Goal: Register for event/course

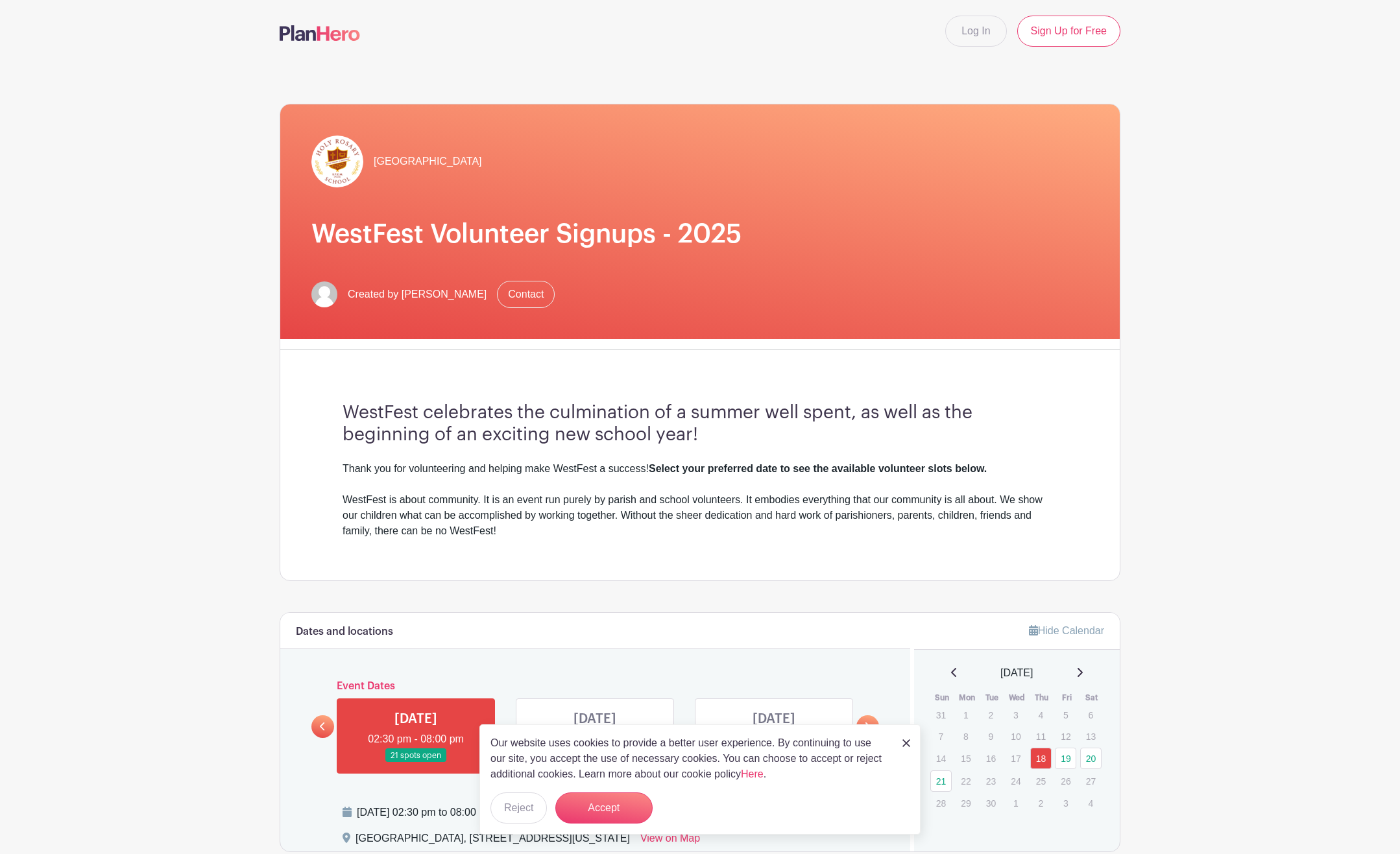
click at [907, 744] on img at bounding box center [906, 743] width 7 height 7
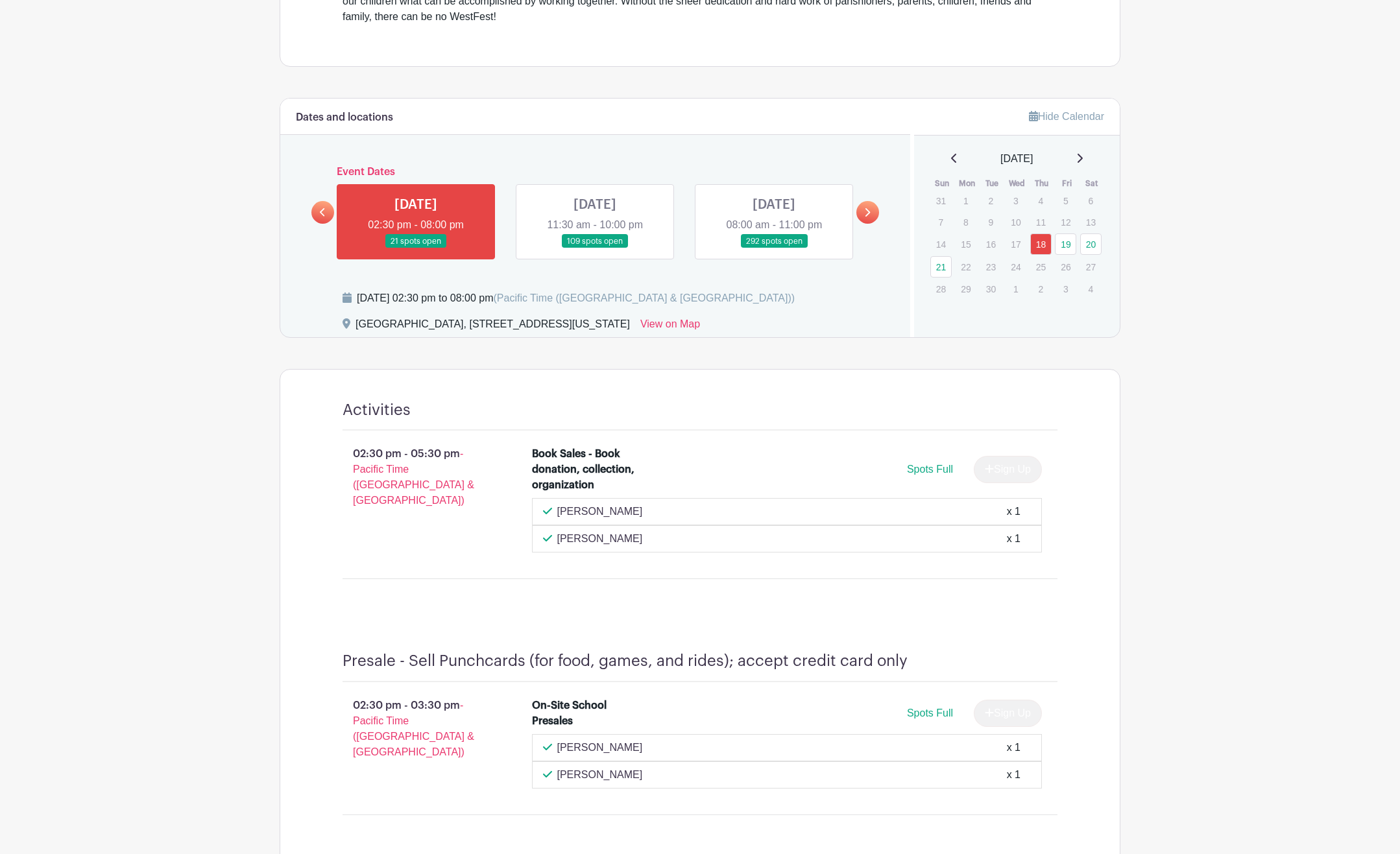
scroll to position [513, 0]
click at [595, 251] on link at bounding box center [595, 251] width 0 height 0
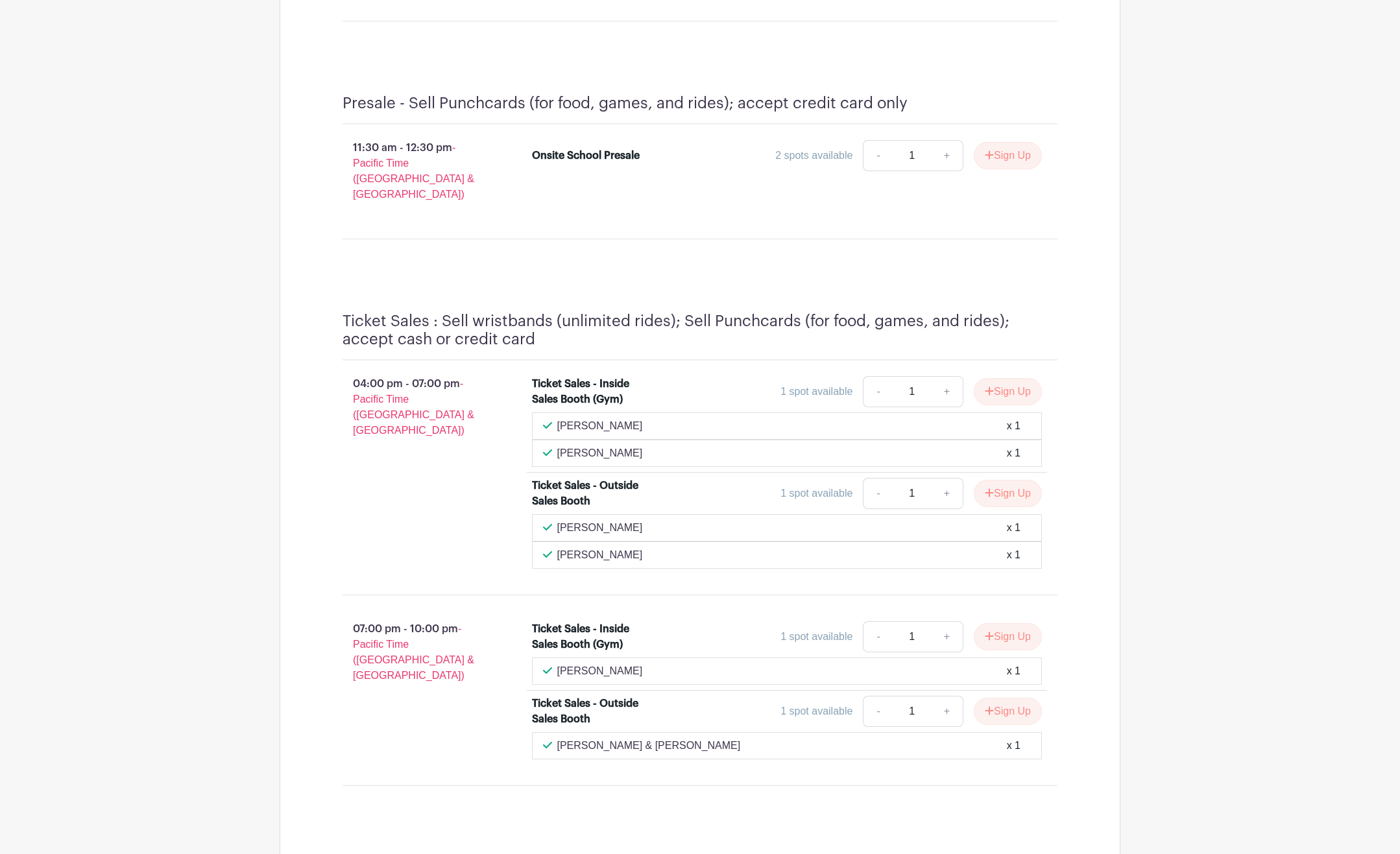
scroll to position [6549, 0]
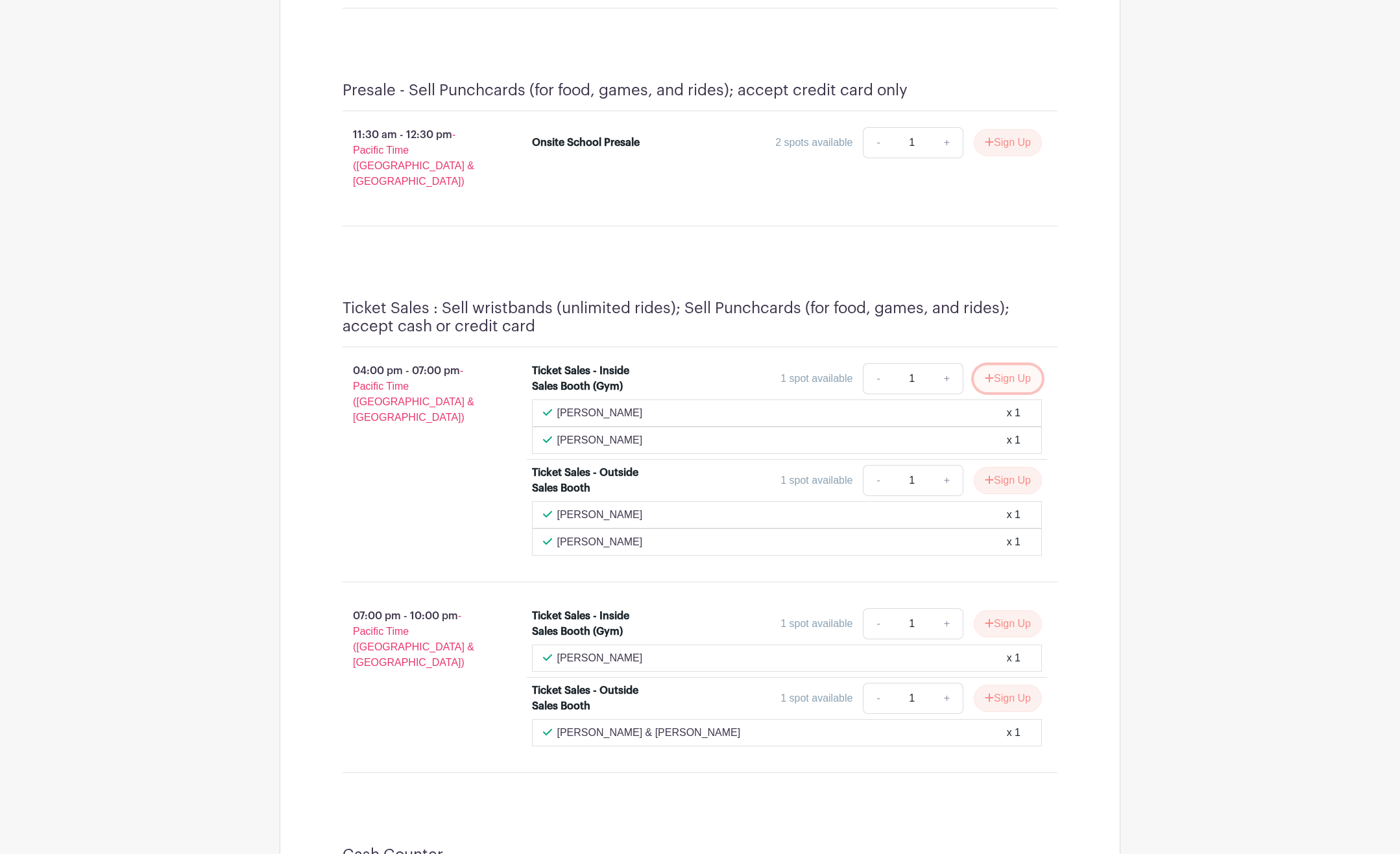
click at [1008, 365] on button "Sign Up" at bounding box center [1008, 378] width 68 height 27
click at [1011, 611] on button "Sign Up" at bounding box center [1008, 624] width 68 height 27
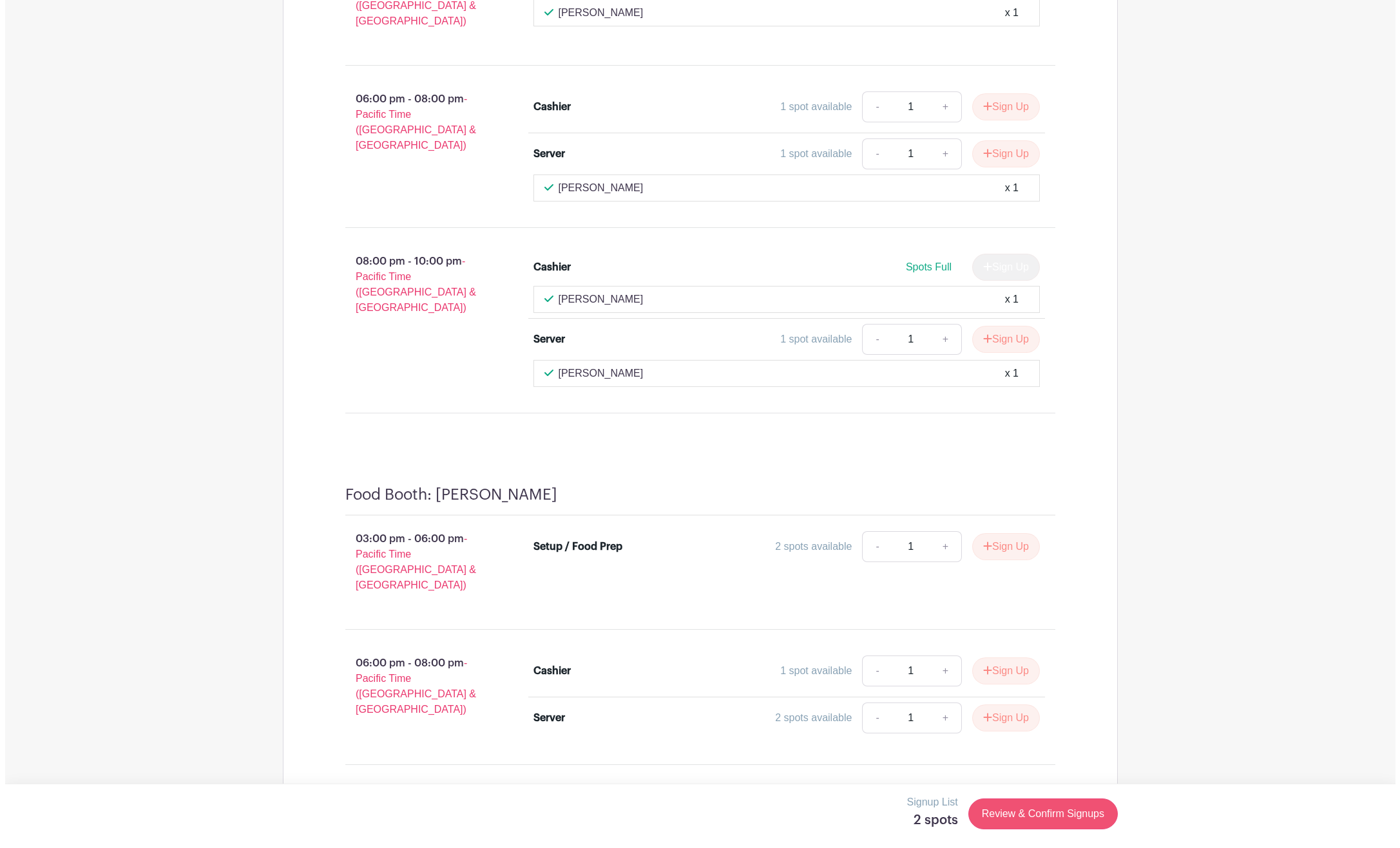
scroll to position [4987, 0]
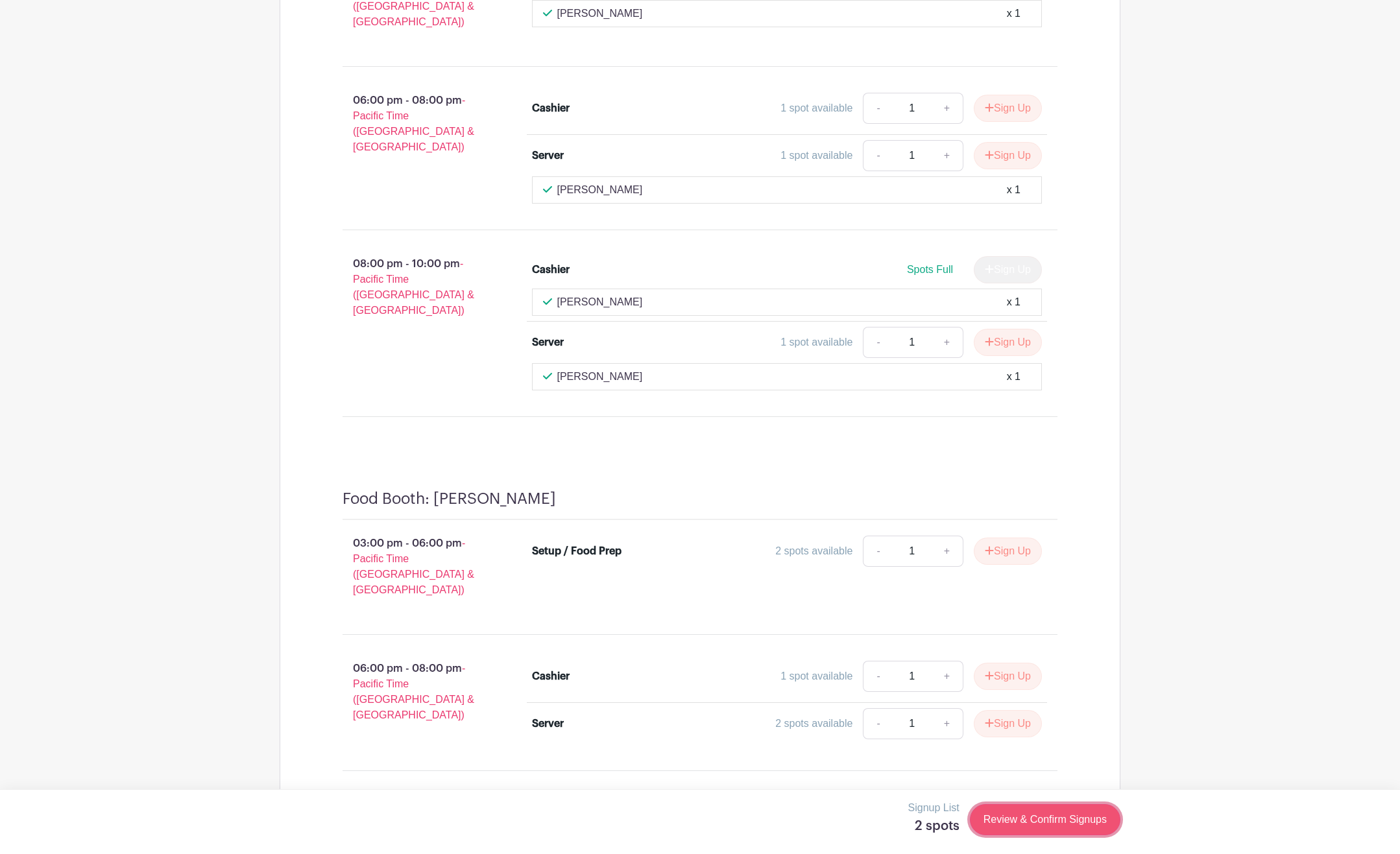
click at [1049, 822] on link "Review & Confirm Signups" at bounding box center [1045, 820] width 151 height 31
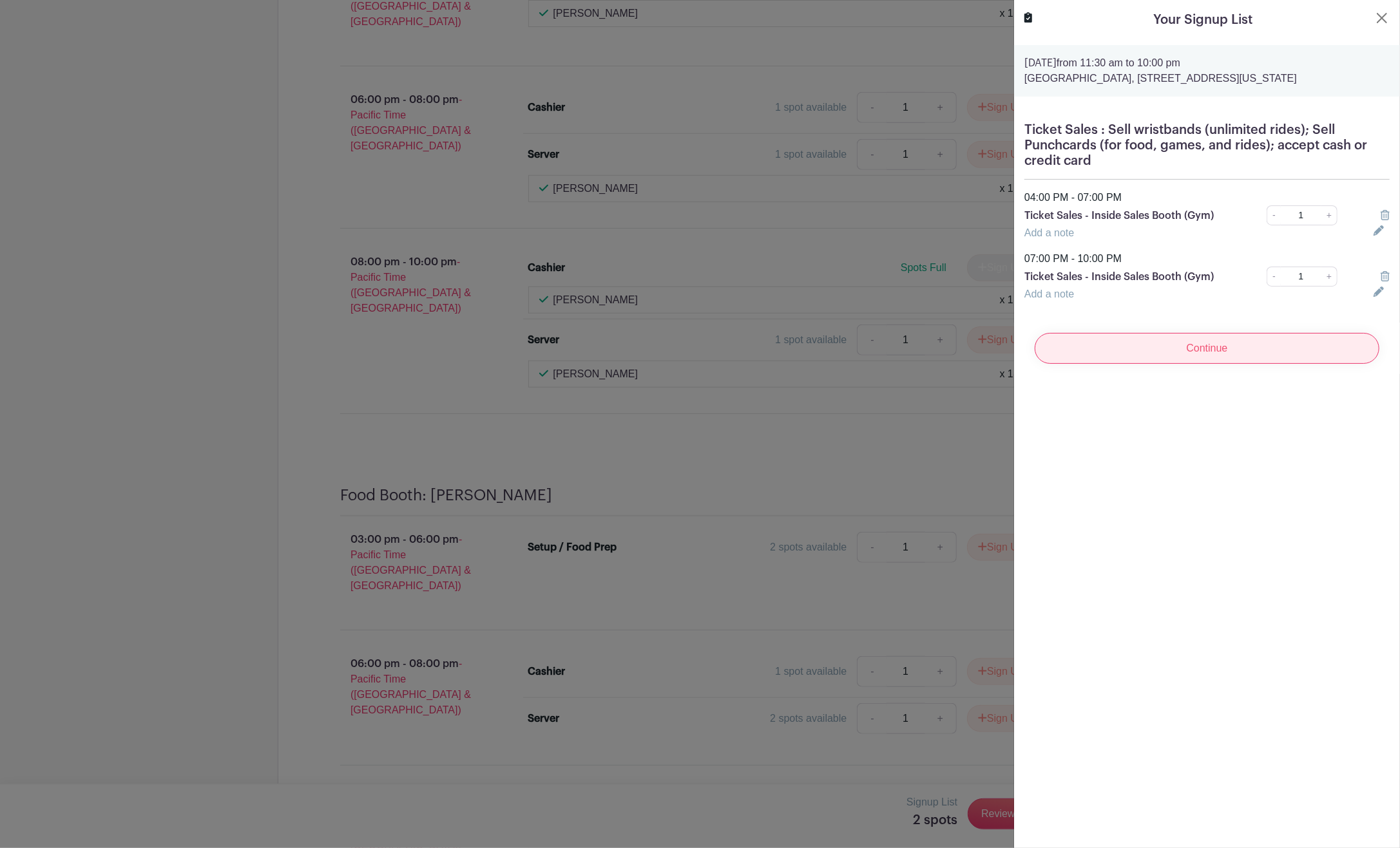
click at [1169, 346] on input "Continue" at bounding box center [1207, 348] width 345 height 31
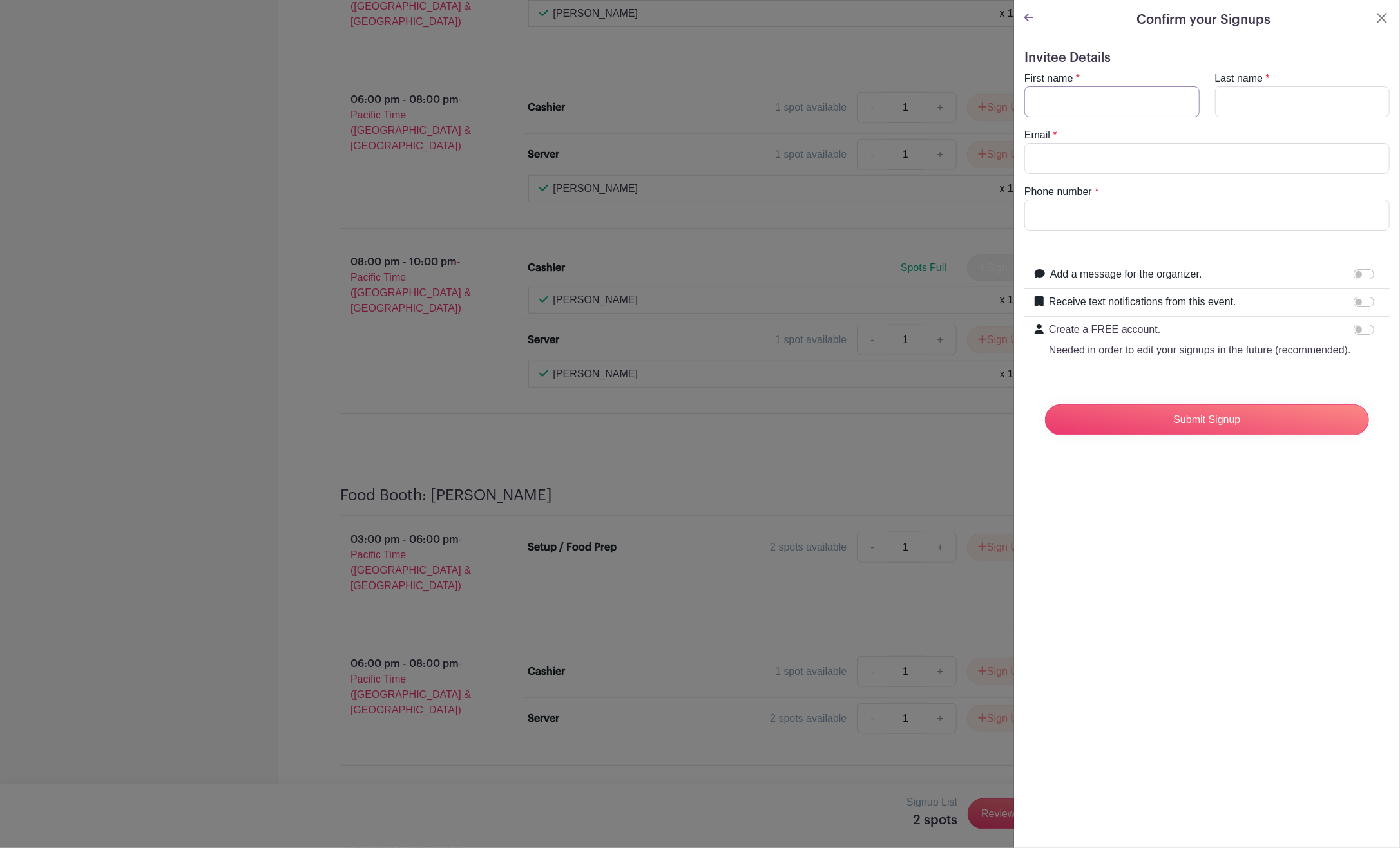
click at [1059, 116] on input "First name" at bounding box center [1112, 102] width 176 height 31
type input "[PERSON_NAME]"
type input "[PERSON_NAME][EMAIL_ADDRESS][PERSON_NAME][DOMAIN_NAME]"
type input "3609616450"
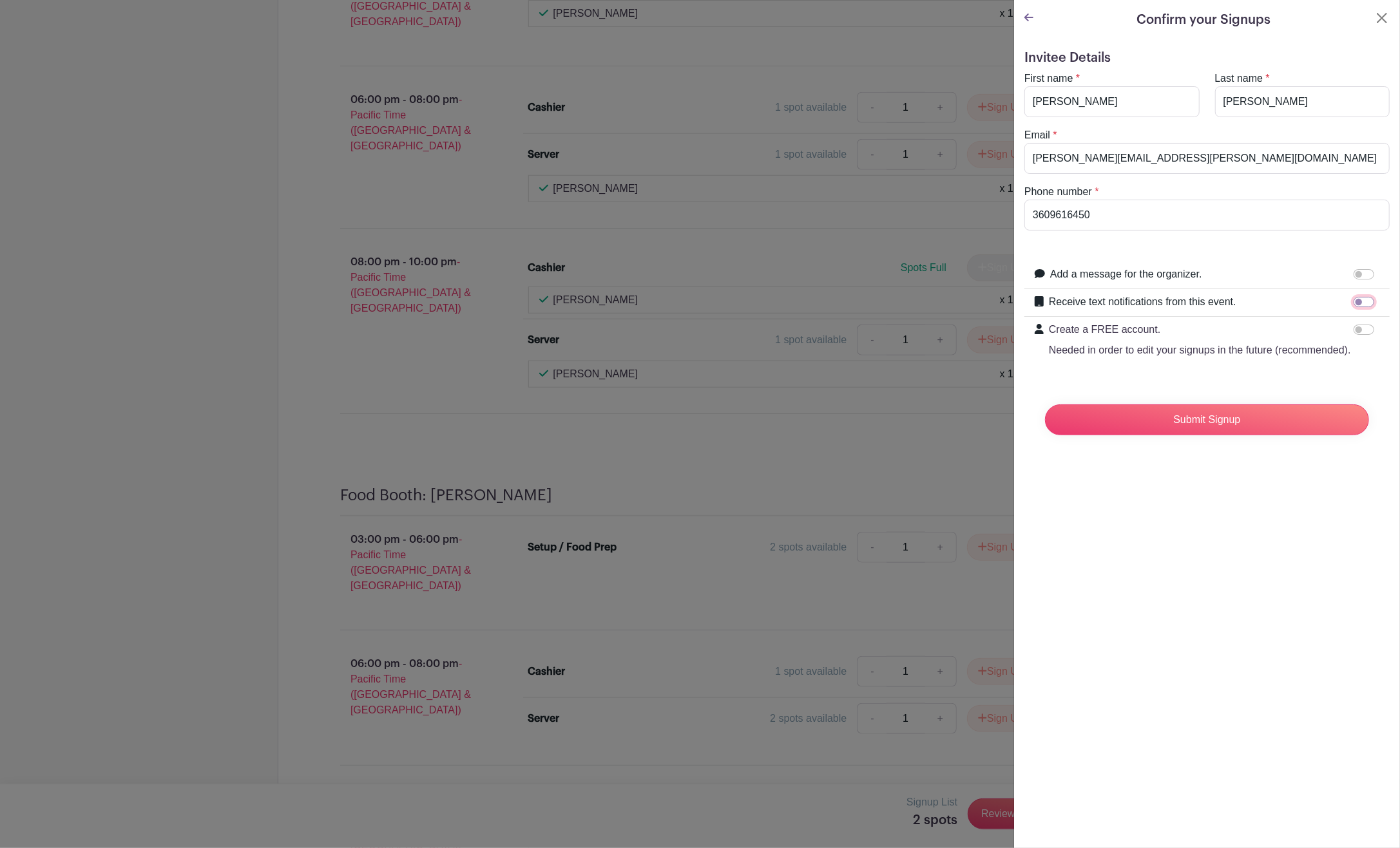
drag, startPoint x: 1359, startPoint y: 300, endPoint x: 1348, endPoint y: 330, distance: 32.0
click at [1359, 301] on input "Receive text notifications from this event." at bounding box center [1364, 301] width 20 height 10
checkbox input "true"
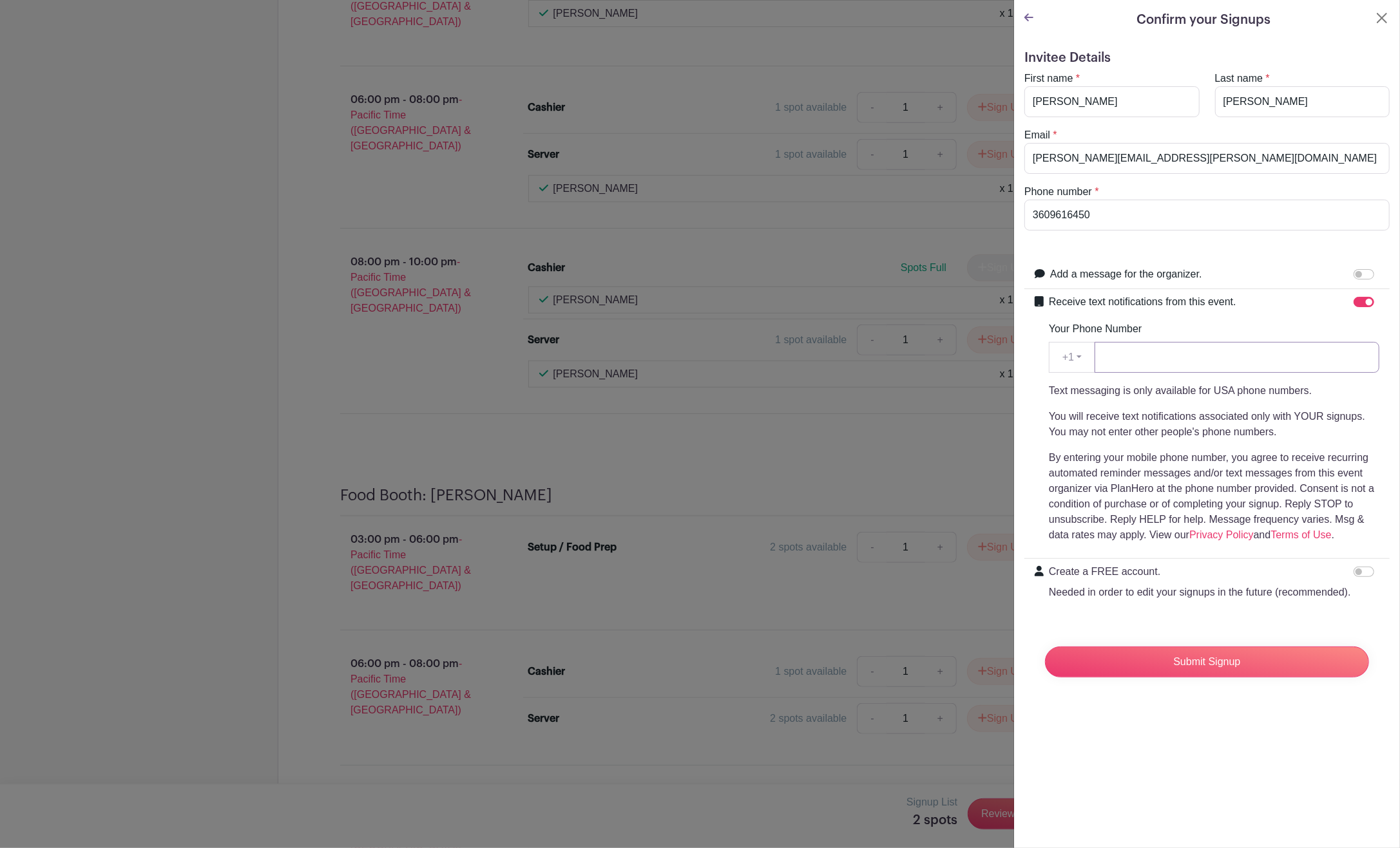
click at [1177, 360] on input "Your Phone Number" at bounding box center [1237, 357] width 285 height 31
type input "3609616450"
click at [1199, 673] on input "Submit Signup" at bounding box center [1207, 662] width 324 height 31
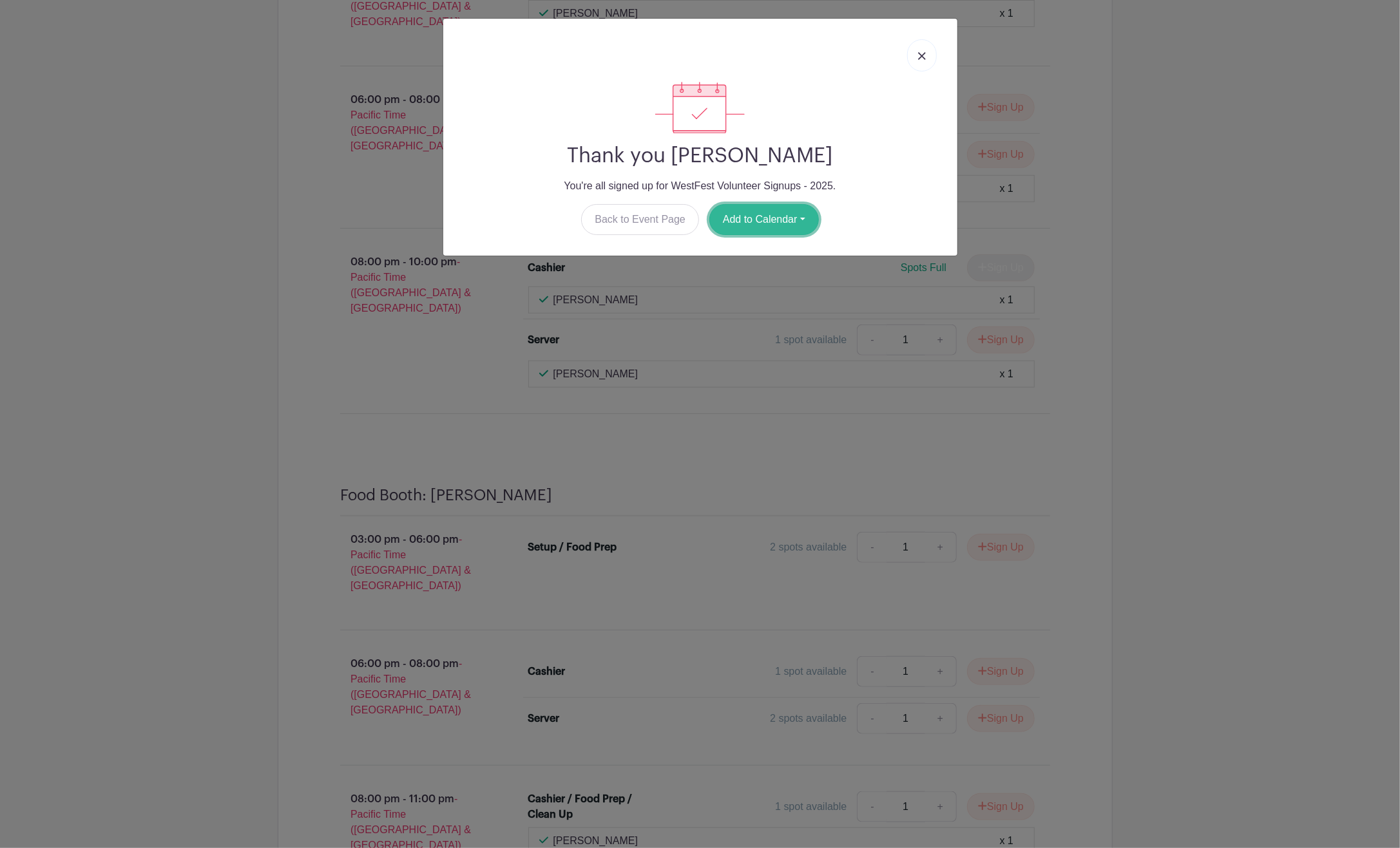
click at [758, 218] on button "Add to Calendar" at bounding box center [764, 220] width 109 height 31
click at [764, 246] on link "Google Calendar" at bounding box center [760, 253] width 102 height 20
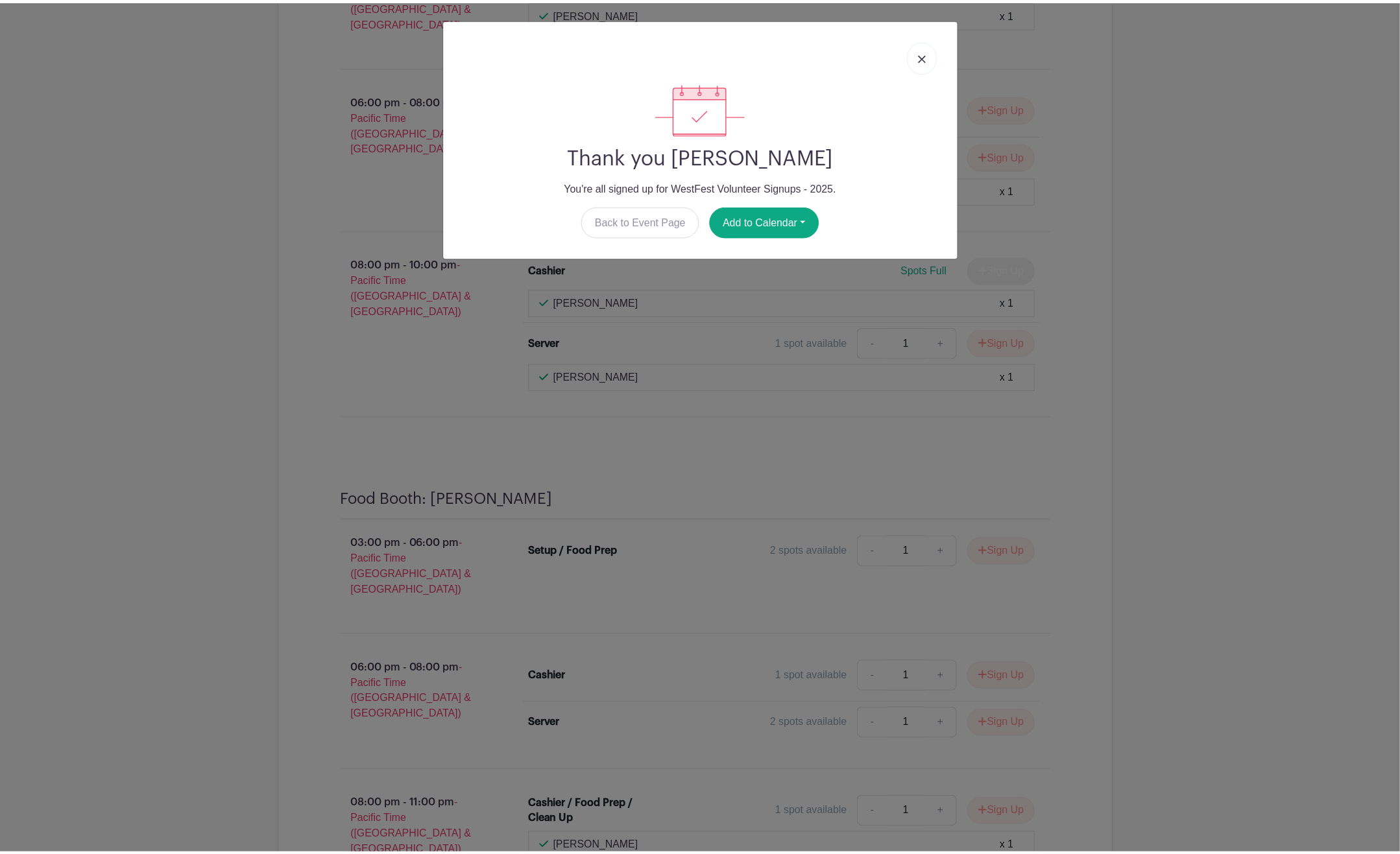
scroll to position [5044, 0]
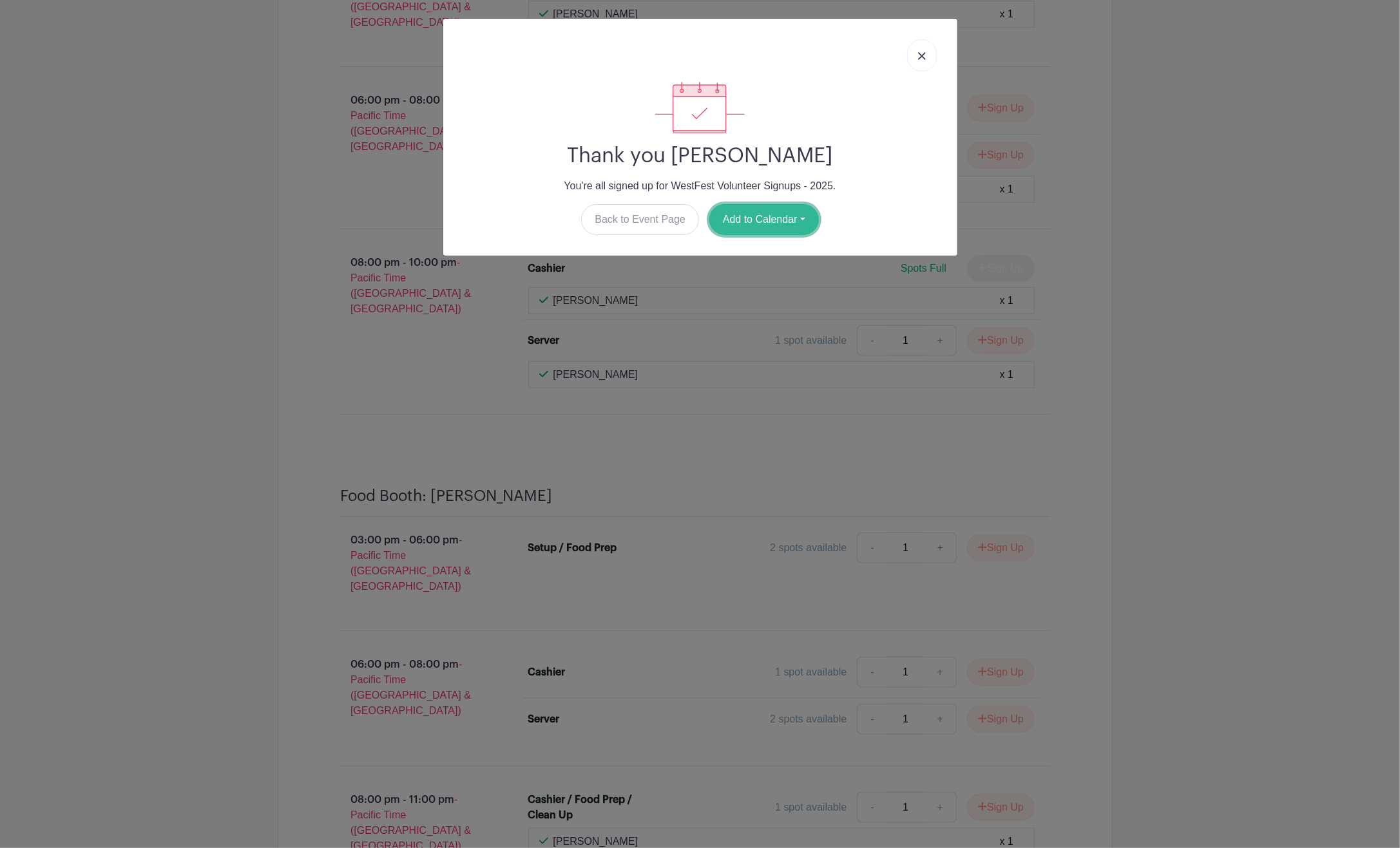
click at [745, 220] on button "Add to Calendar" at bounding box center [764, 220] width 109 height 31
click at [1186, 253] on div "Thank you [PERSON_NAME] You're all signed up for WestFest Volunteer Signups - 2…" at bounding box center [700, 424] width 1400 height 848
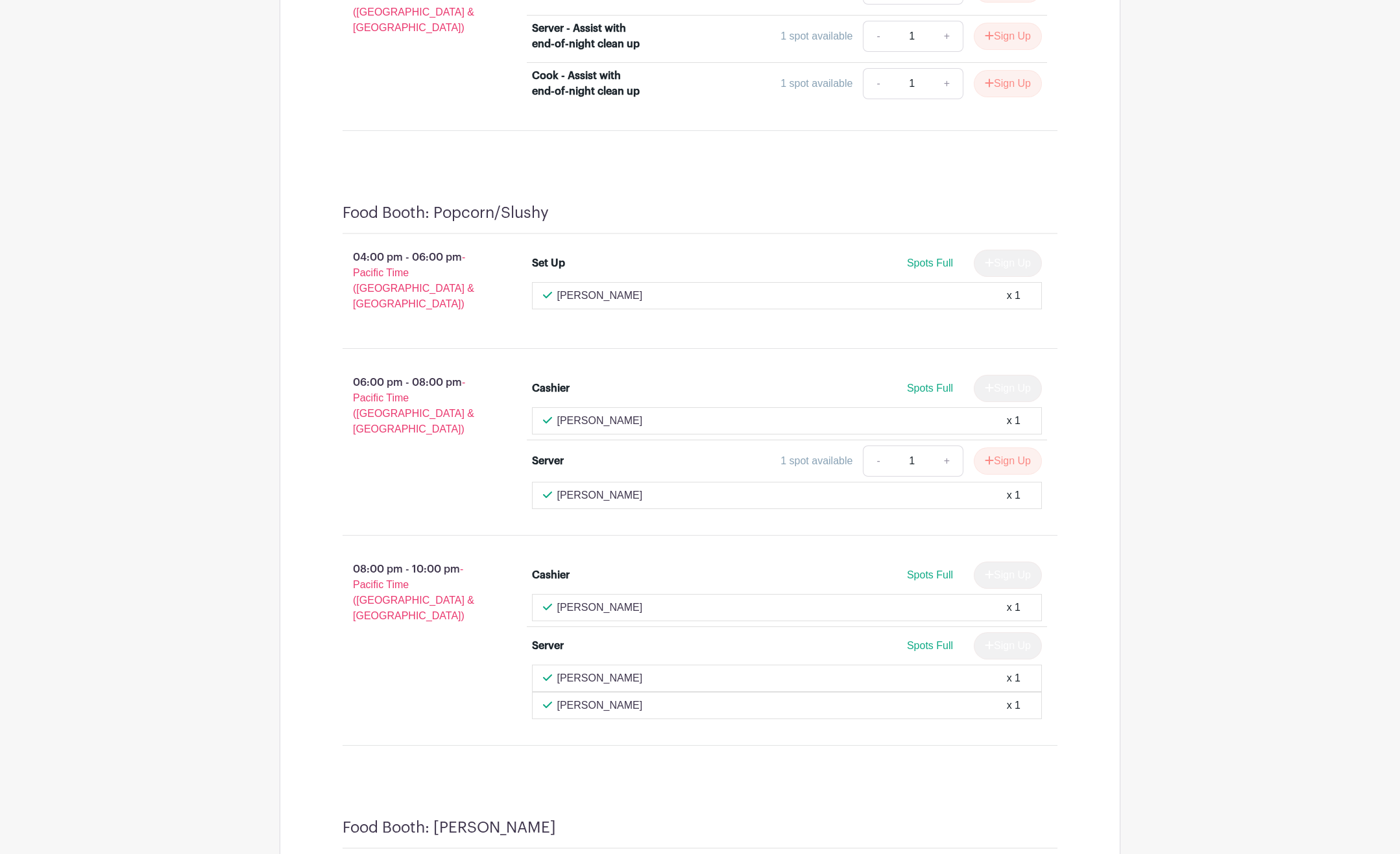
scroll to position [4888, 0]
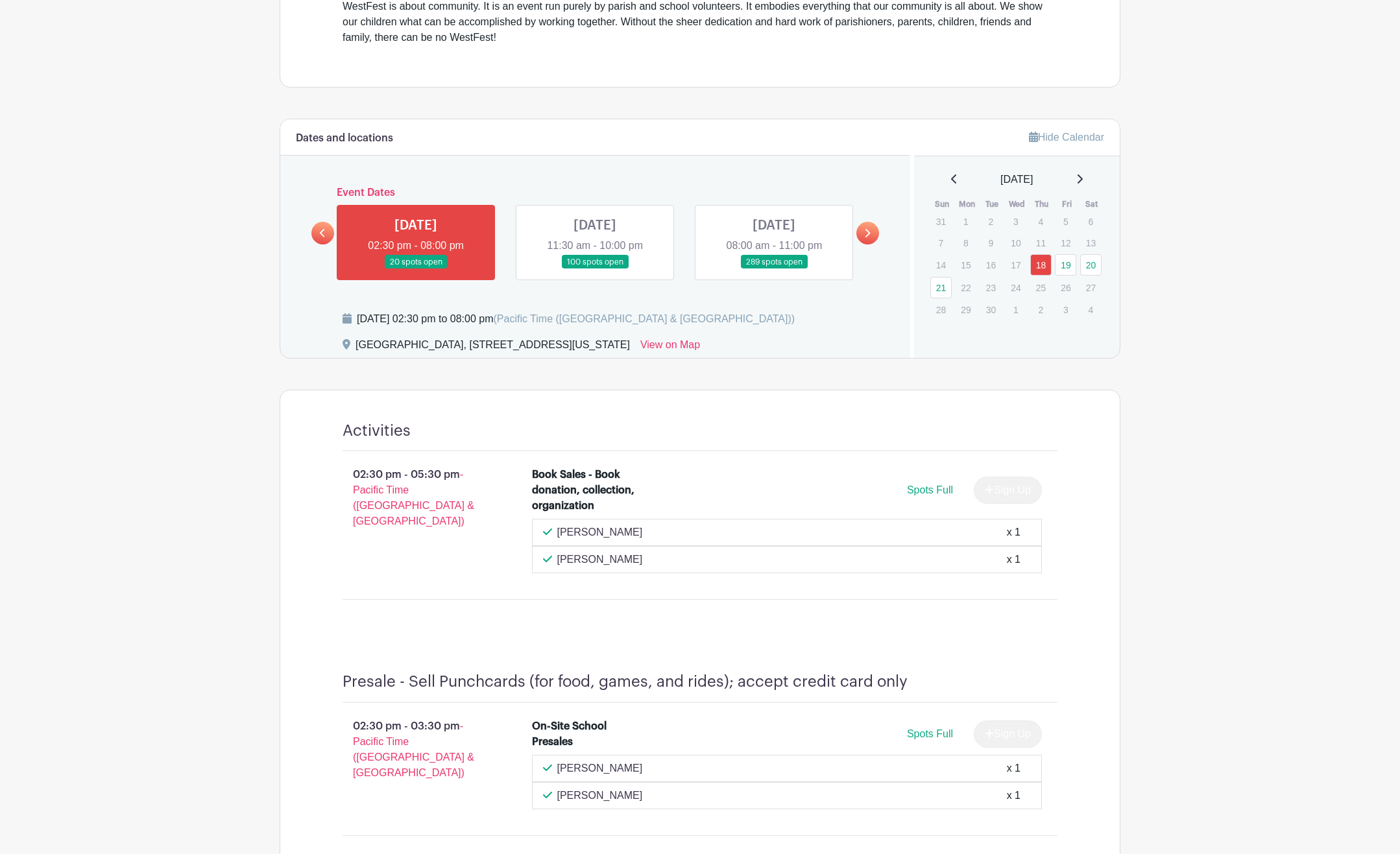
scroll to position [494, 0]
click at [868, 235] on link at bounding box center [867, 232] width 23 height 23
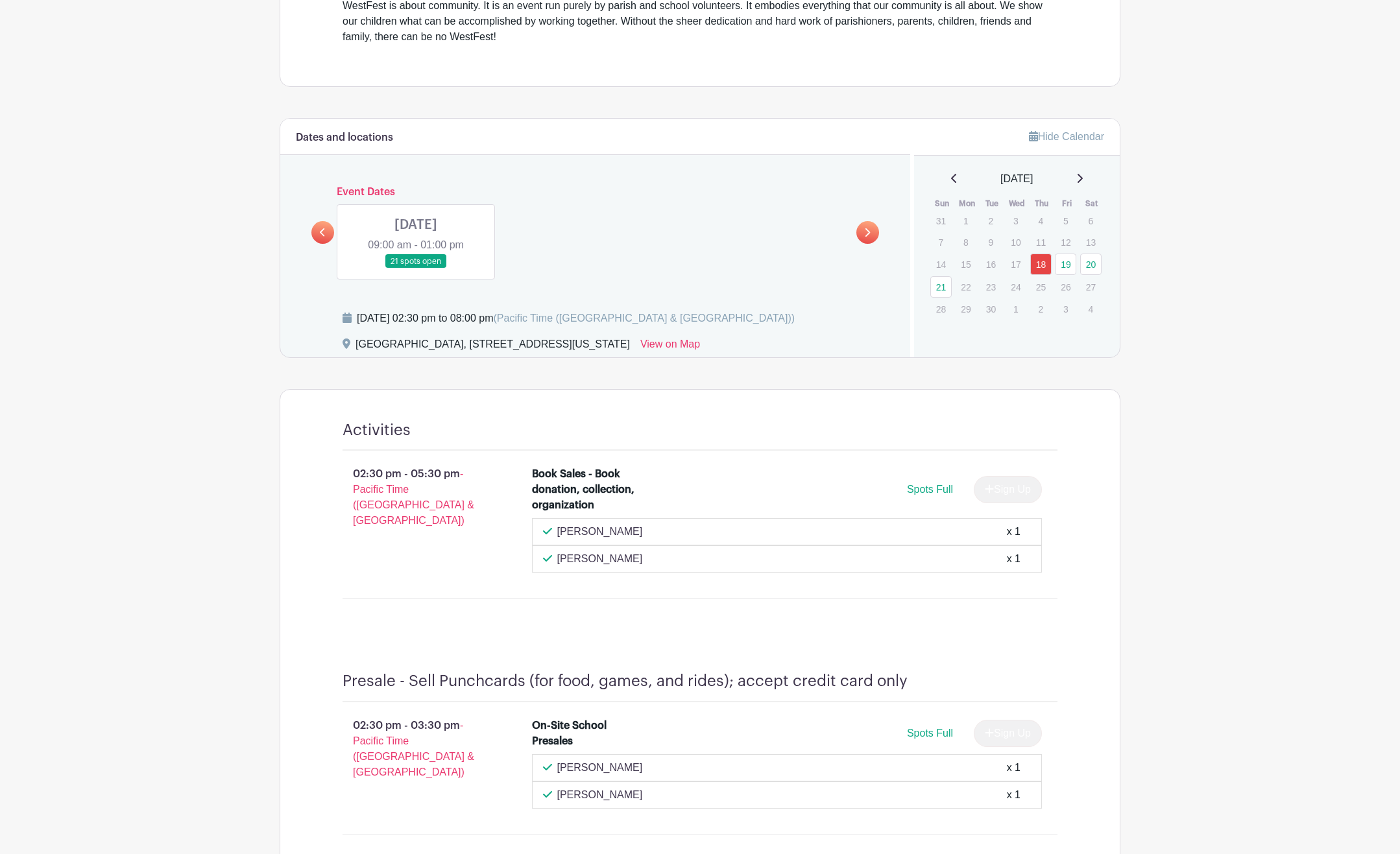
click at [415, 268] on link at bounding box center [415, 268] width 0 height 0
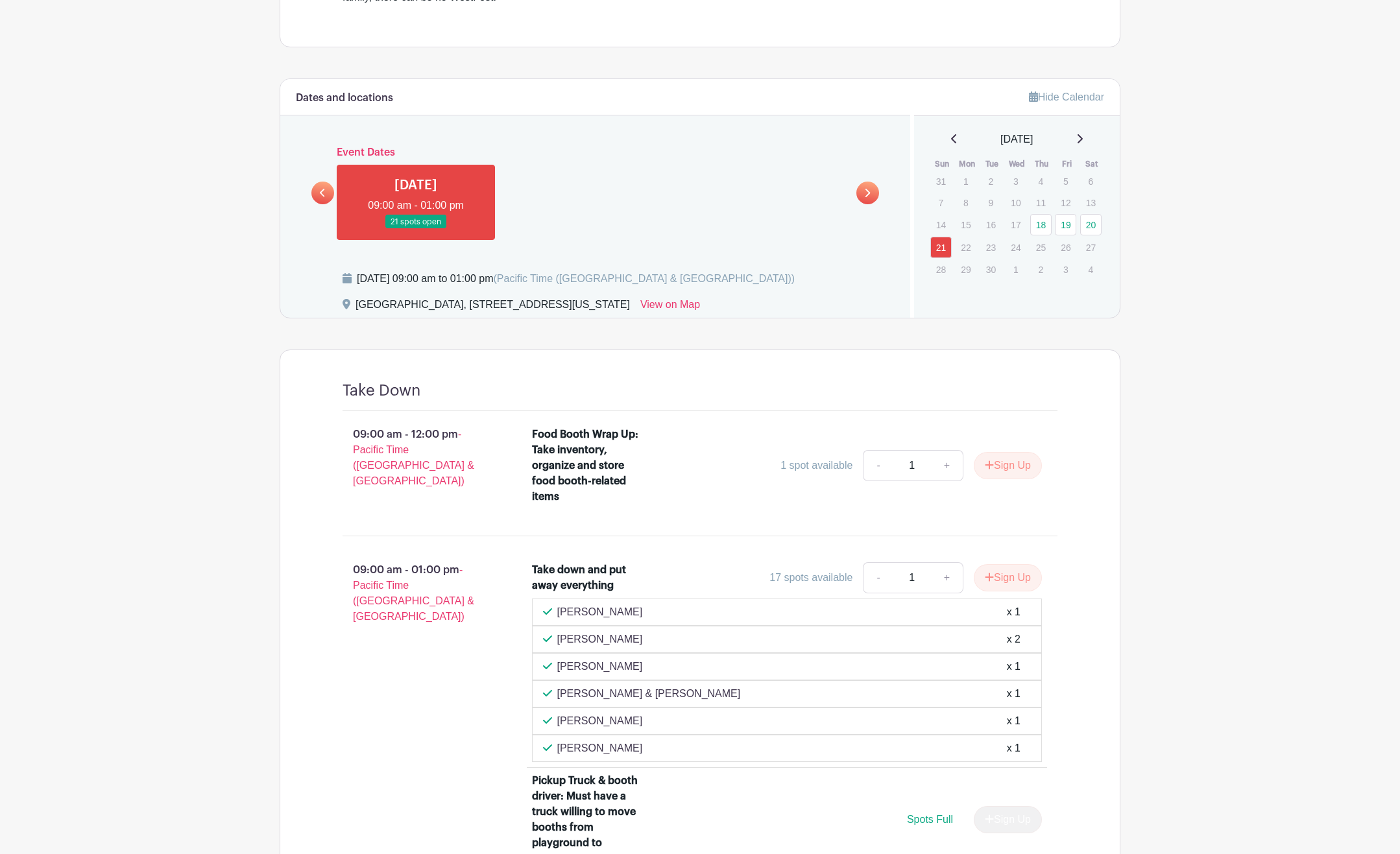
scroll to position [522, 0]
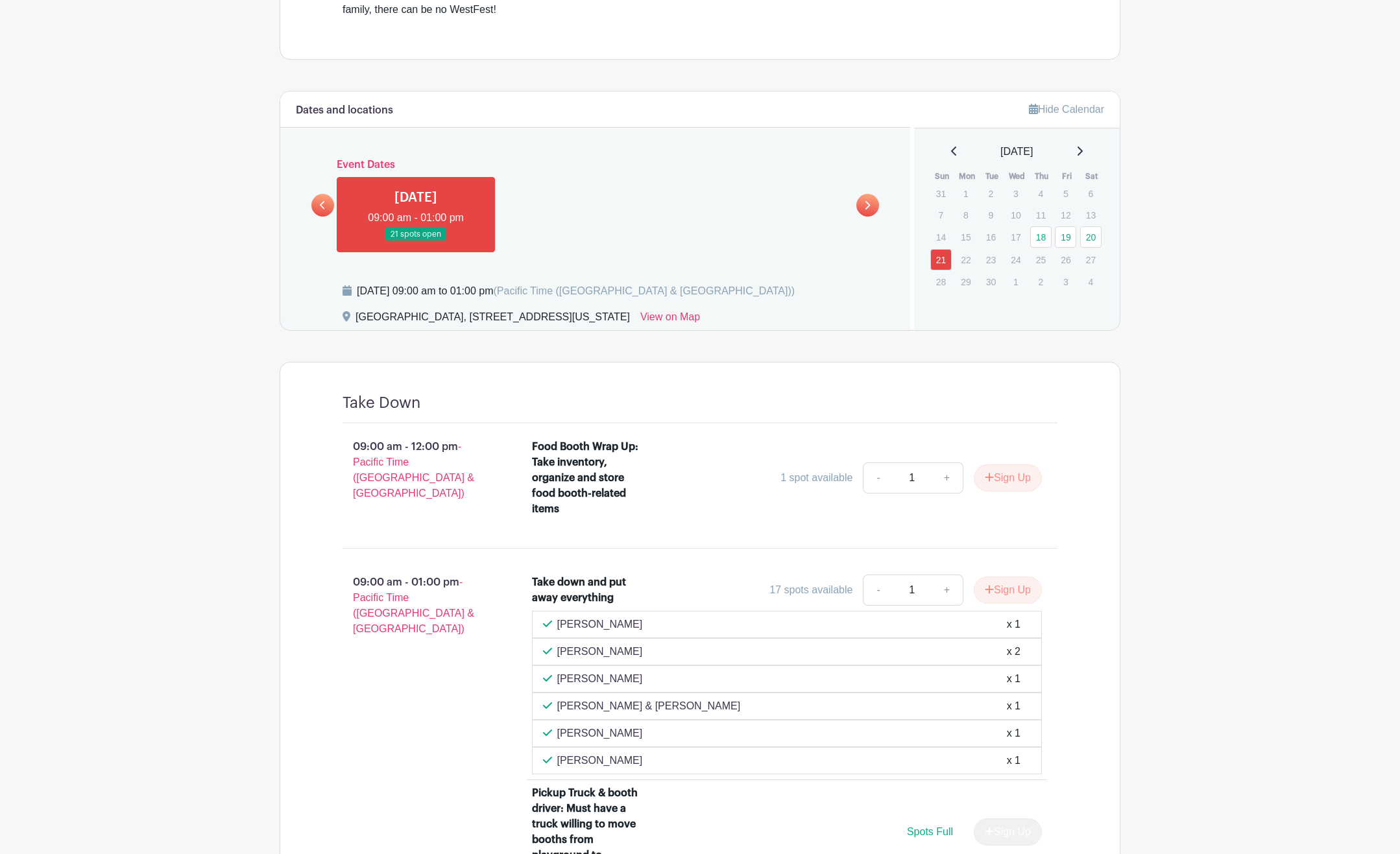
click at [323, 202] on icon at bounding box center [323, 205] width 6 height 10
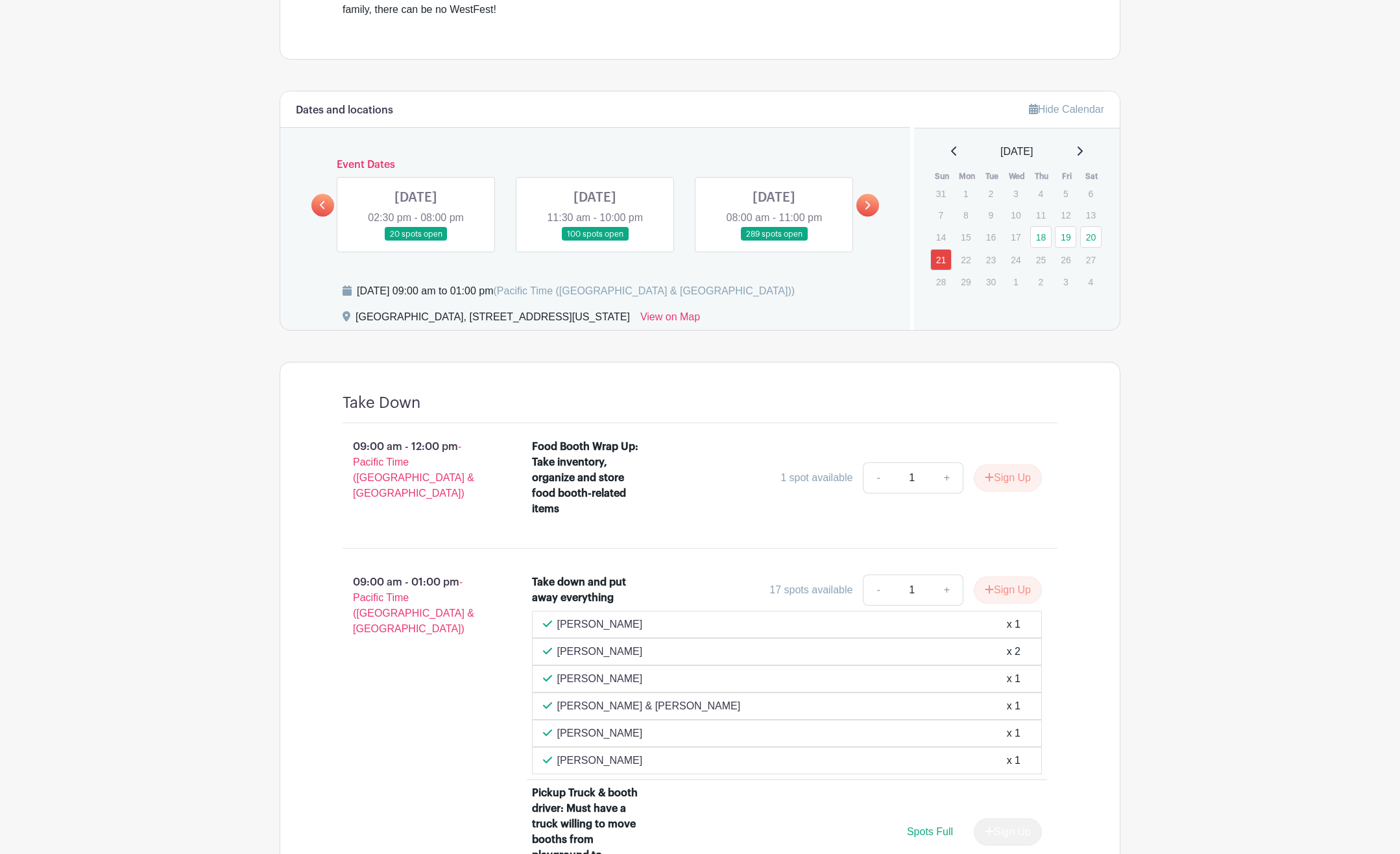
click at [774, 241] on link at bounding box center [774, 241] width 0 height 0
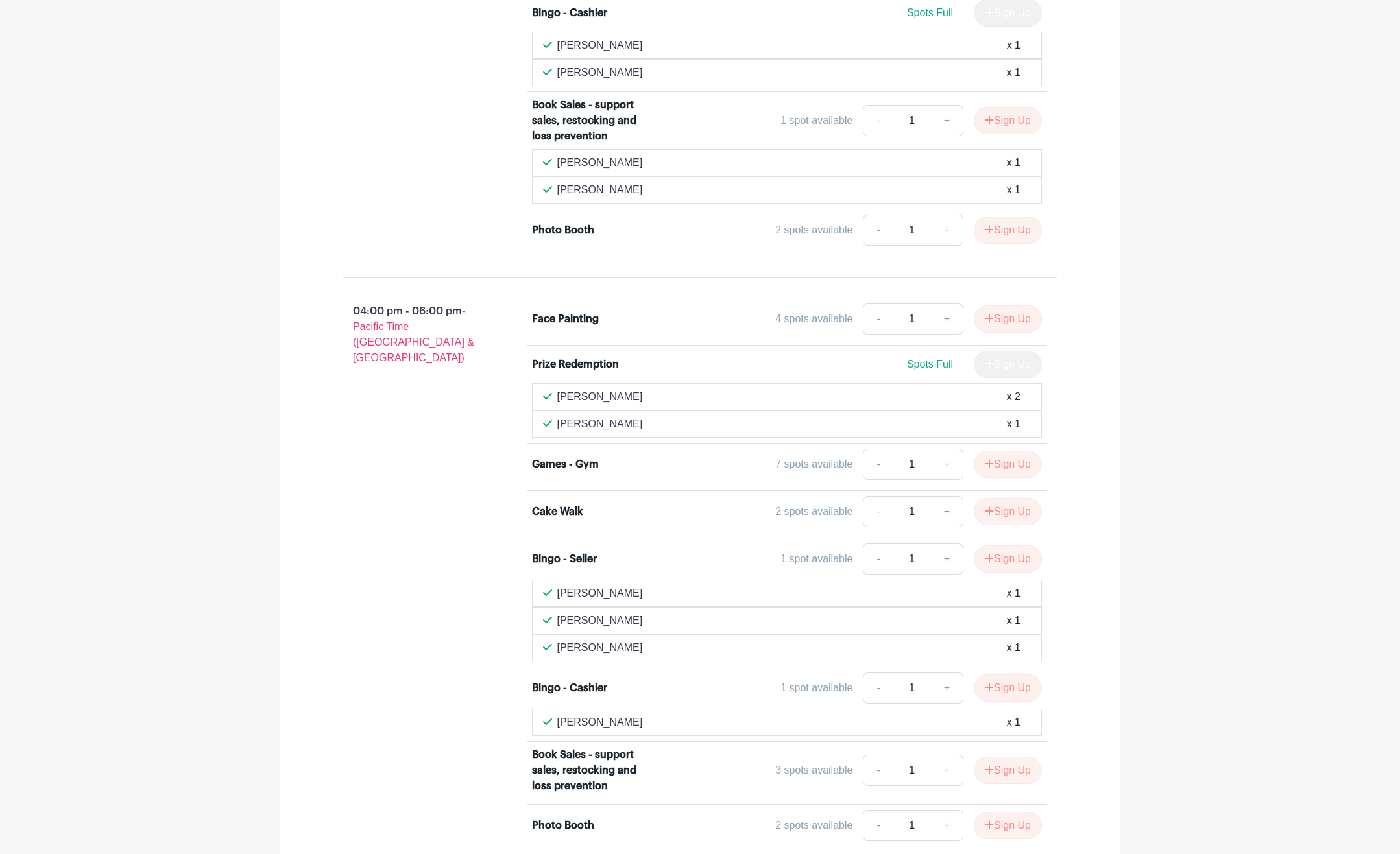
scroll to position [3183, 0]
